Goal: Contribute content

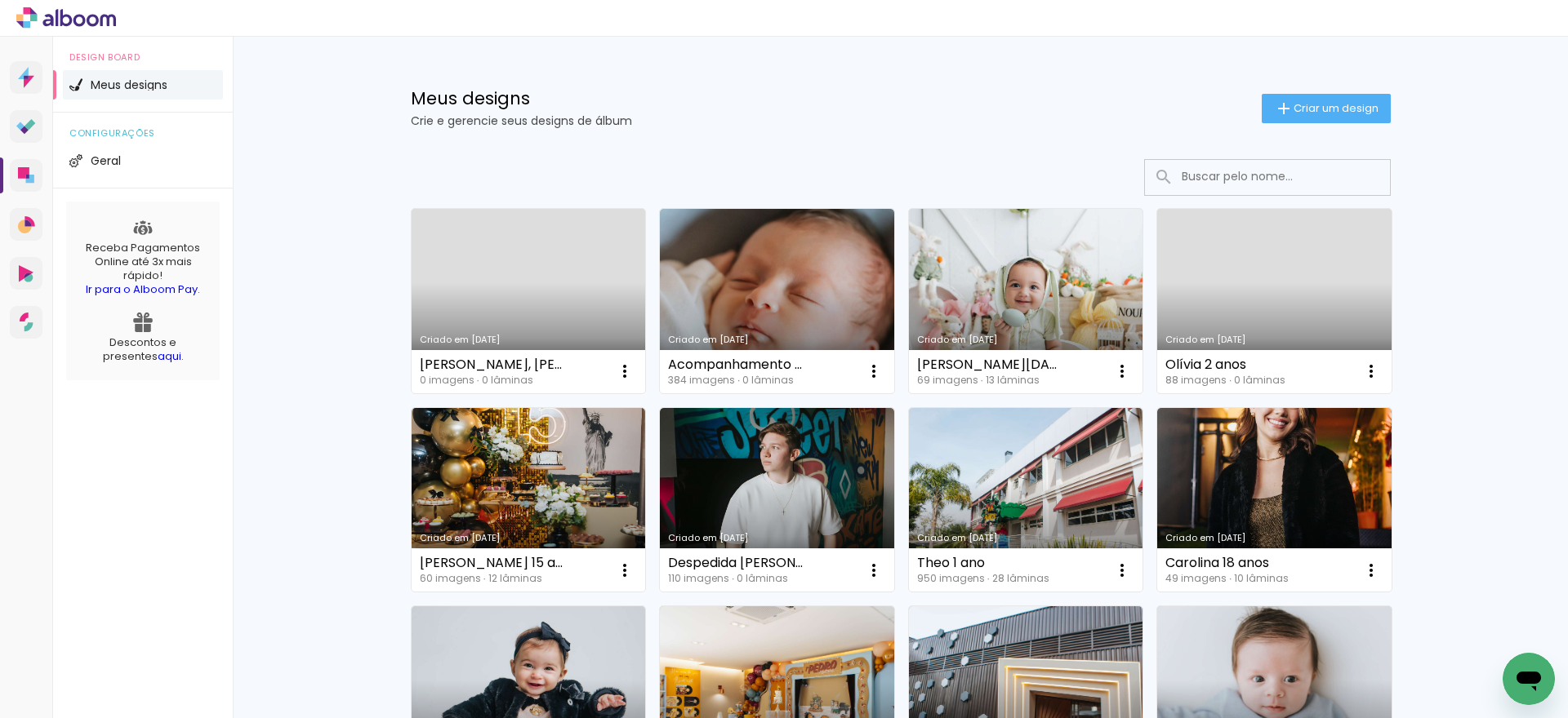
scroll to position [43, 0]
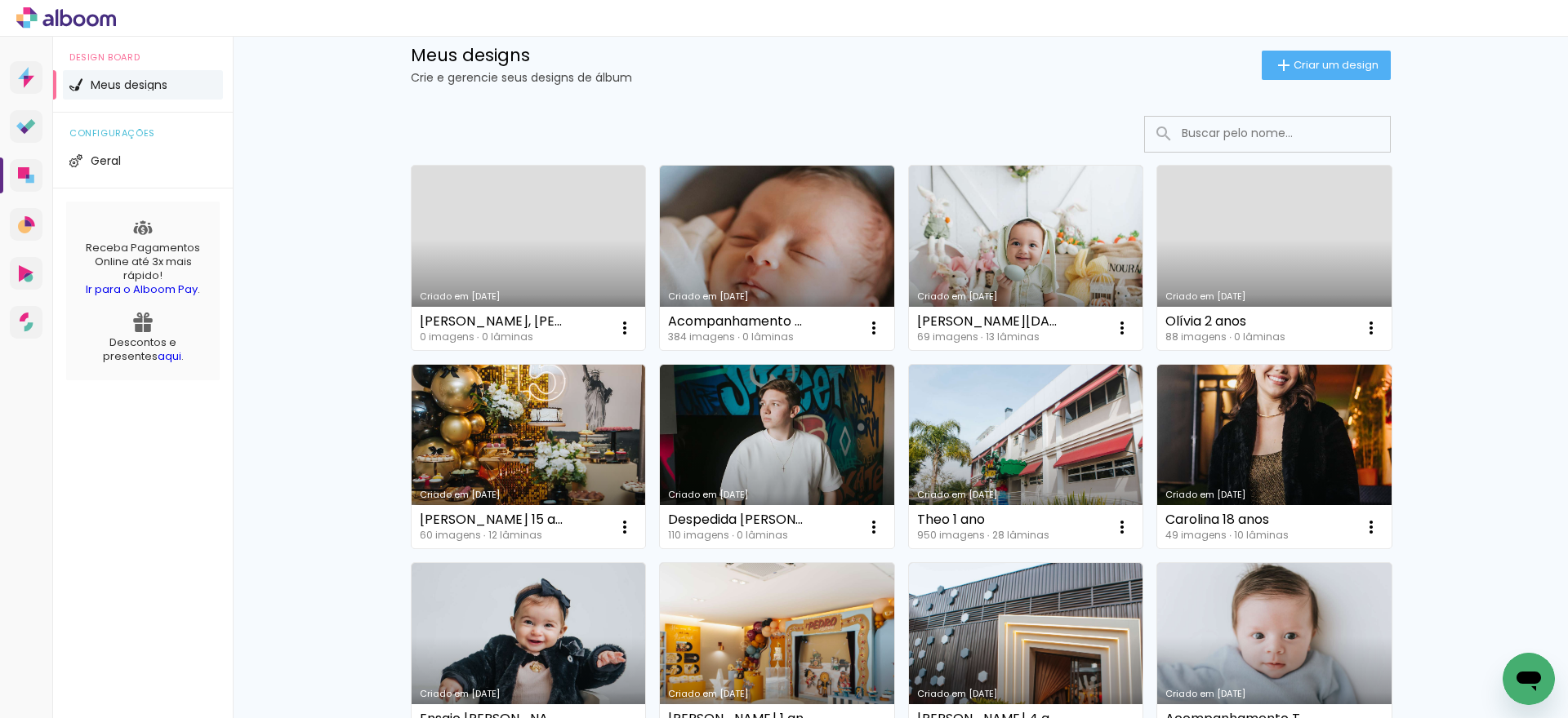
click at [1233, 254] on link "Criado em [DATE]" at bounding box center [1274, 258] width 234 height 184
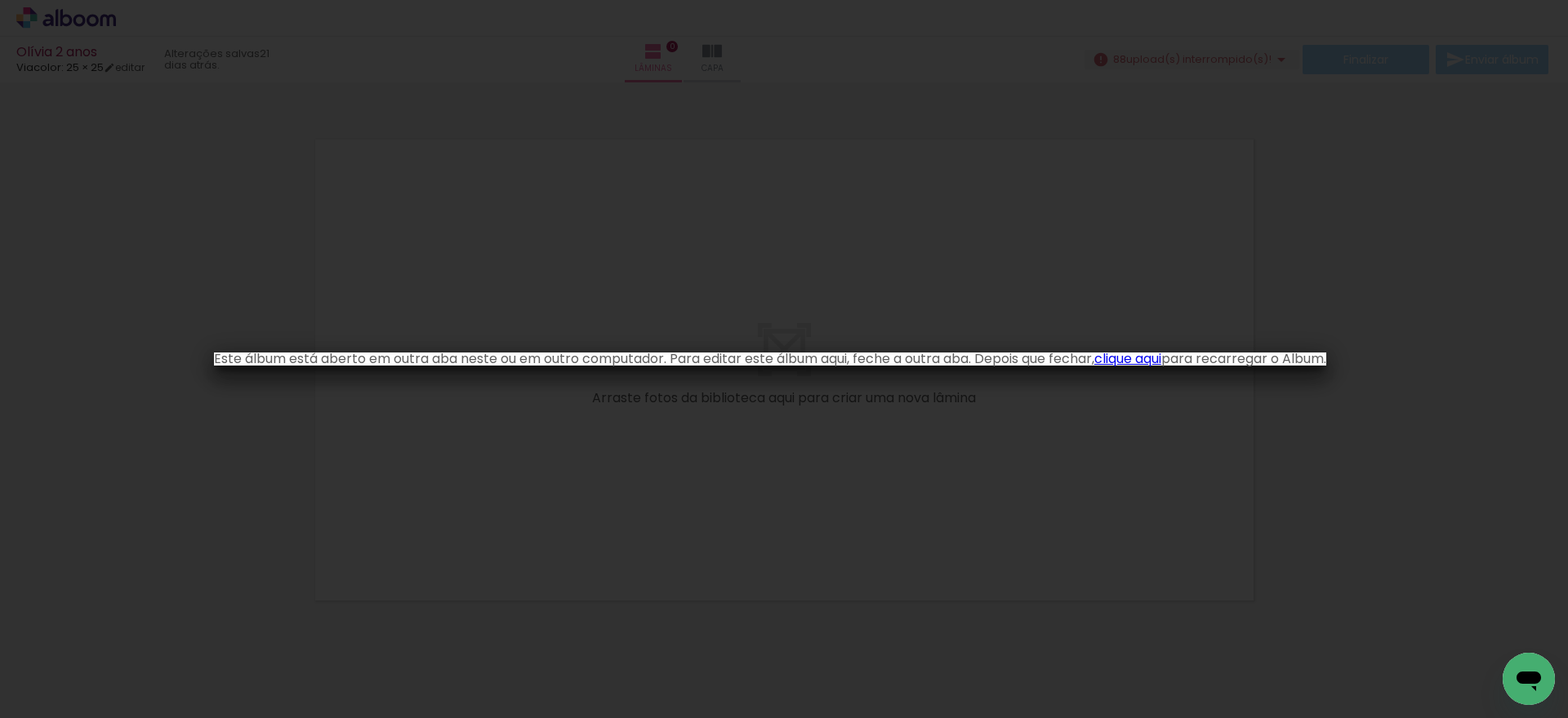
click at [1134, 361] on link "clique aqui" at bounding box center [1127, 359] width 67 height 19
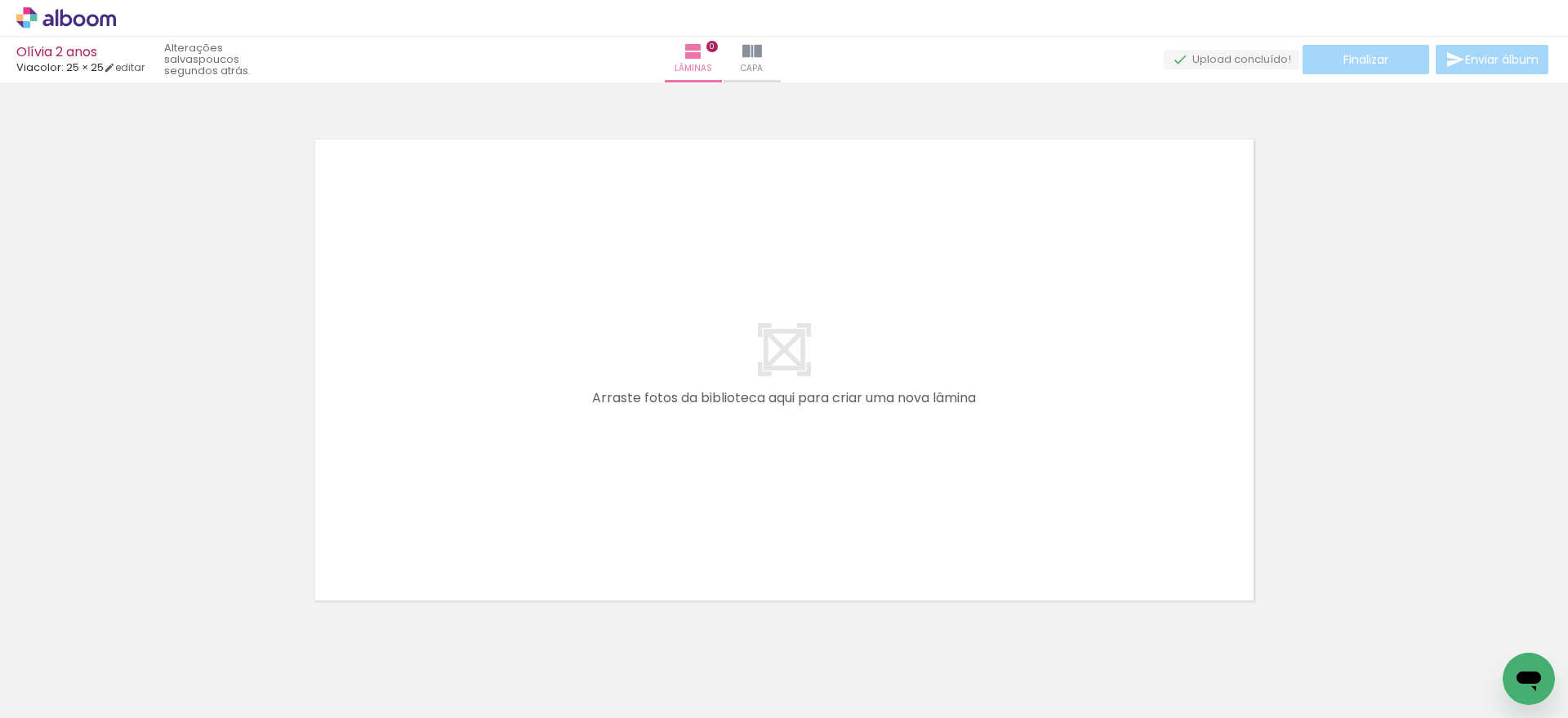
click at [59, 283] on div at bounding box center [784, 350] width 1568 height 523
click at [79, 27] on icon at bounding box center [66, 18] width 100 height 22
